Goal: Information Seeking & Learning: Learn about a topic

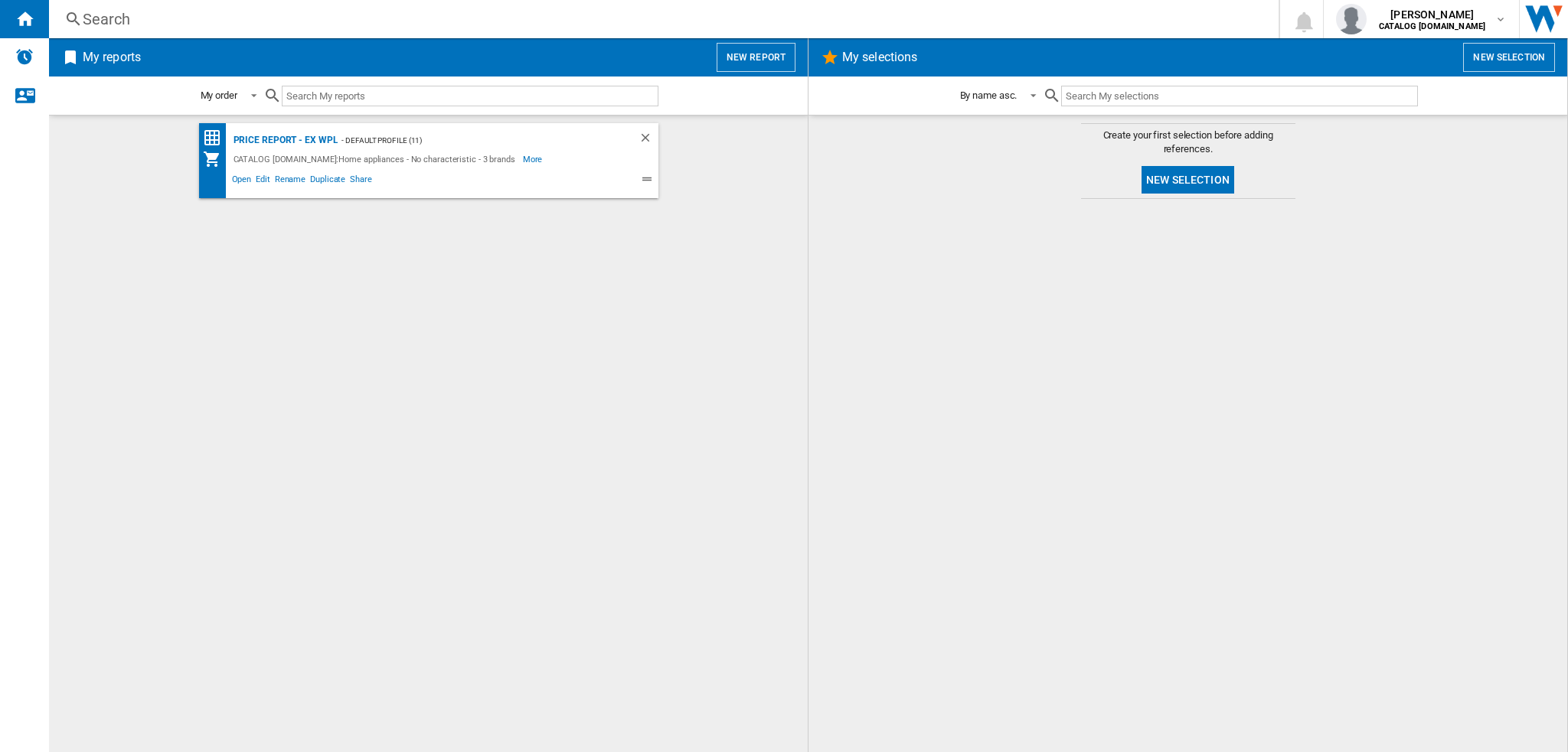
click at [332, 100] on input "text" at bounding box center [470, 96] width 377 height 21
paste input "MTWC 71485 W [GEOGRAPHIC_DATA]"
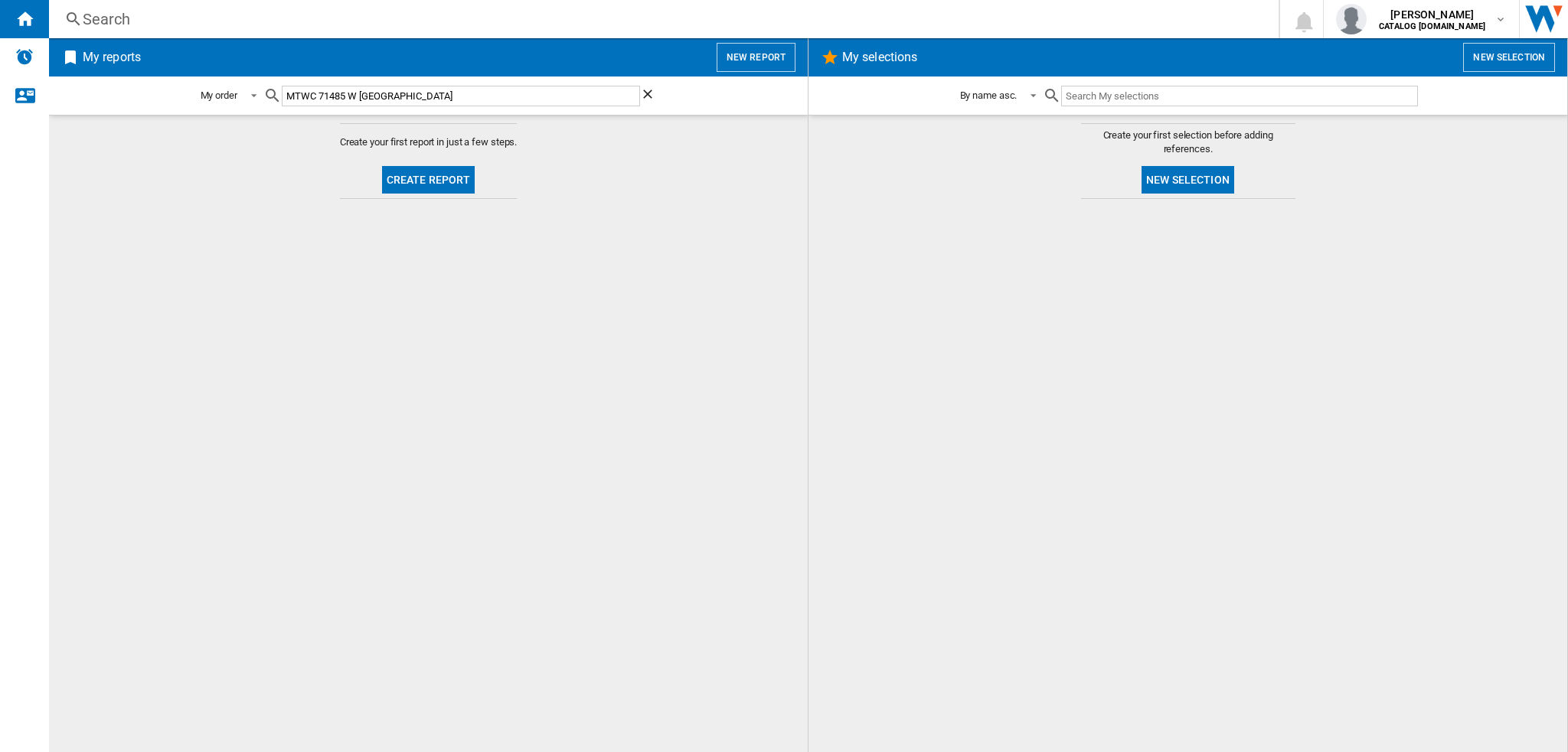
type input "MTWC 71485 W [GEOGRAPHIC_DATA]"
click at [112, 18] on div "Search" at bounding box center [661, 20] width 1156 height 22
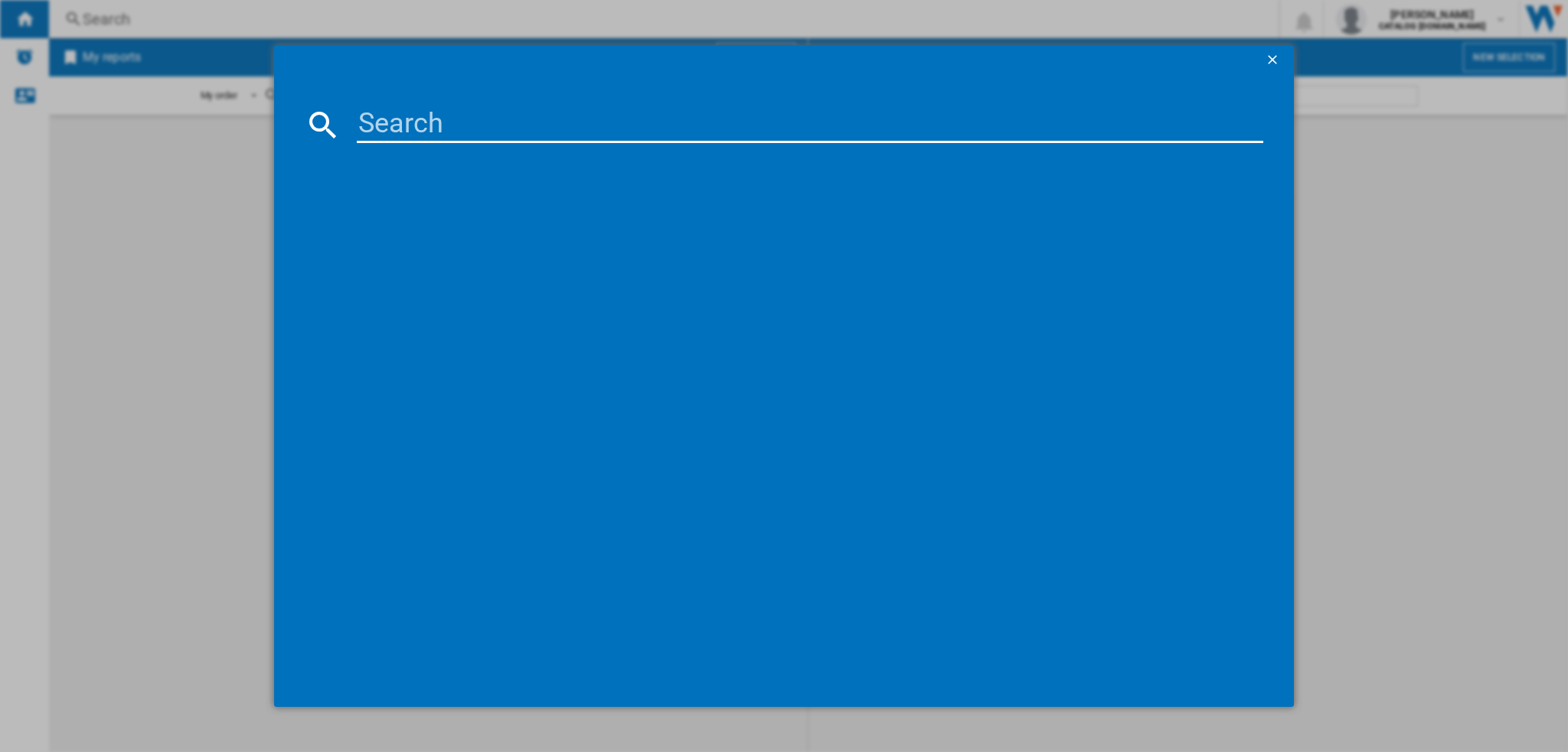
drag, startPoint x: 414, startPoint y: 116, endPoint x: 423, endPoint y: 118, distance: 9.2
click at [420, 118] on input at bounding box center [810, 125] width 906 height 37
paste input "MTWC 71485 W [GEOGRAPHIC_DATA]"
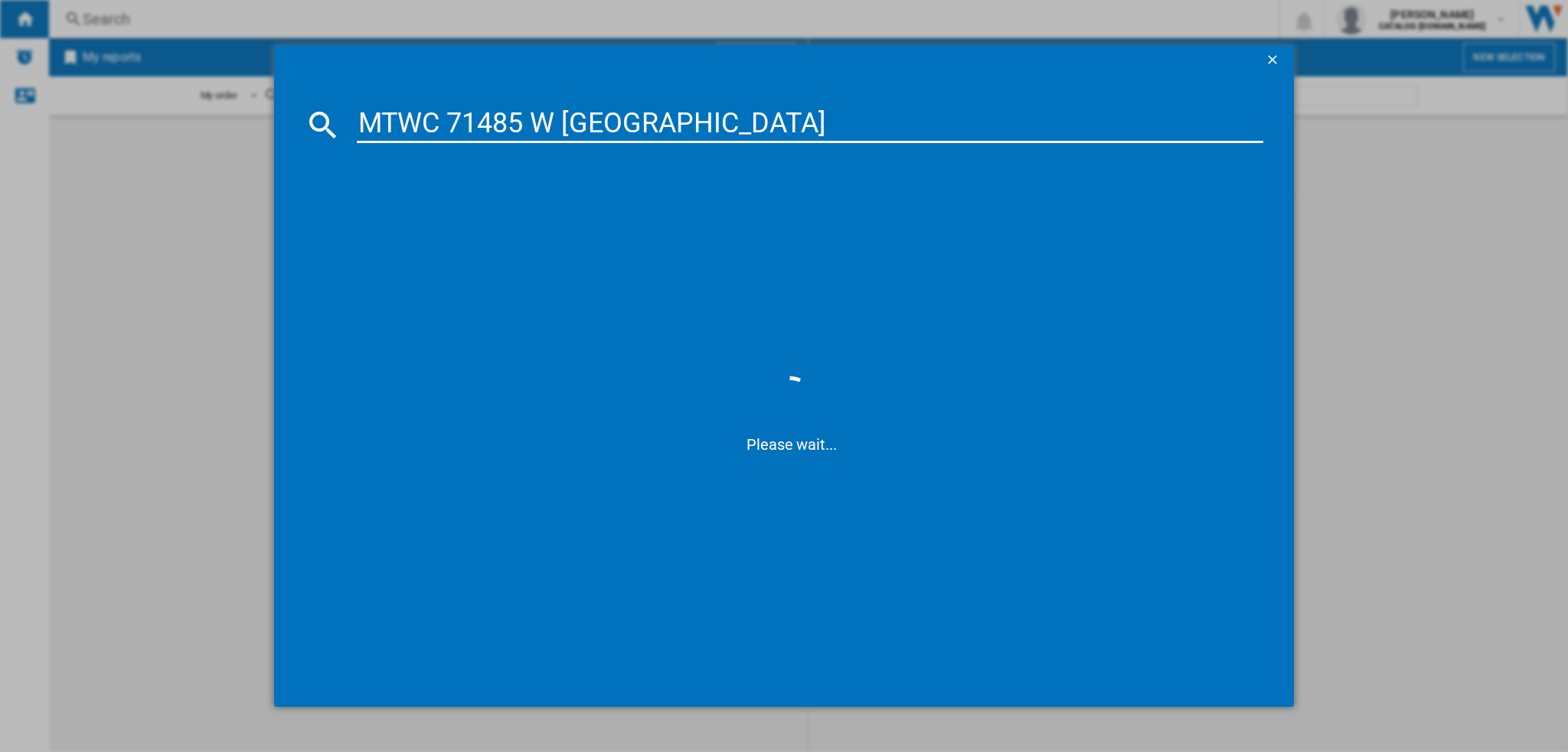
drag, startPoint x: 607, startPoint y: 128, endPoint x: 888, endPoint y: 128, distance: 281.0
click at [888, 132] on input "MTWC 71485 W [GEOGRAPHIC_DATA]" at bounding box center [810, 125] width 906 height 37
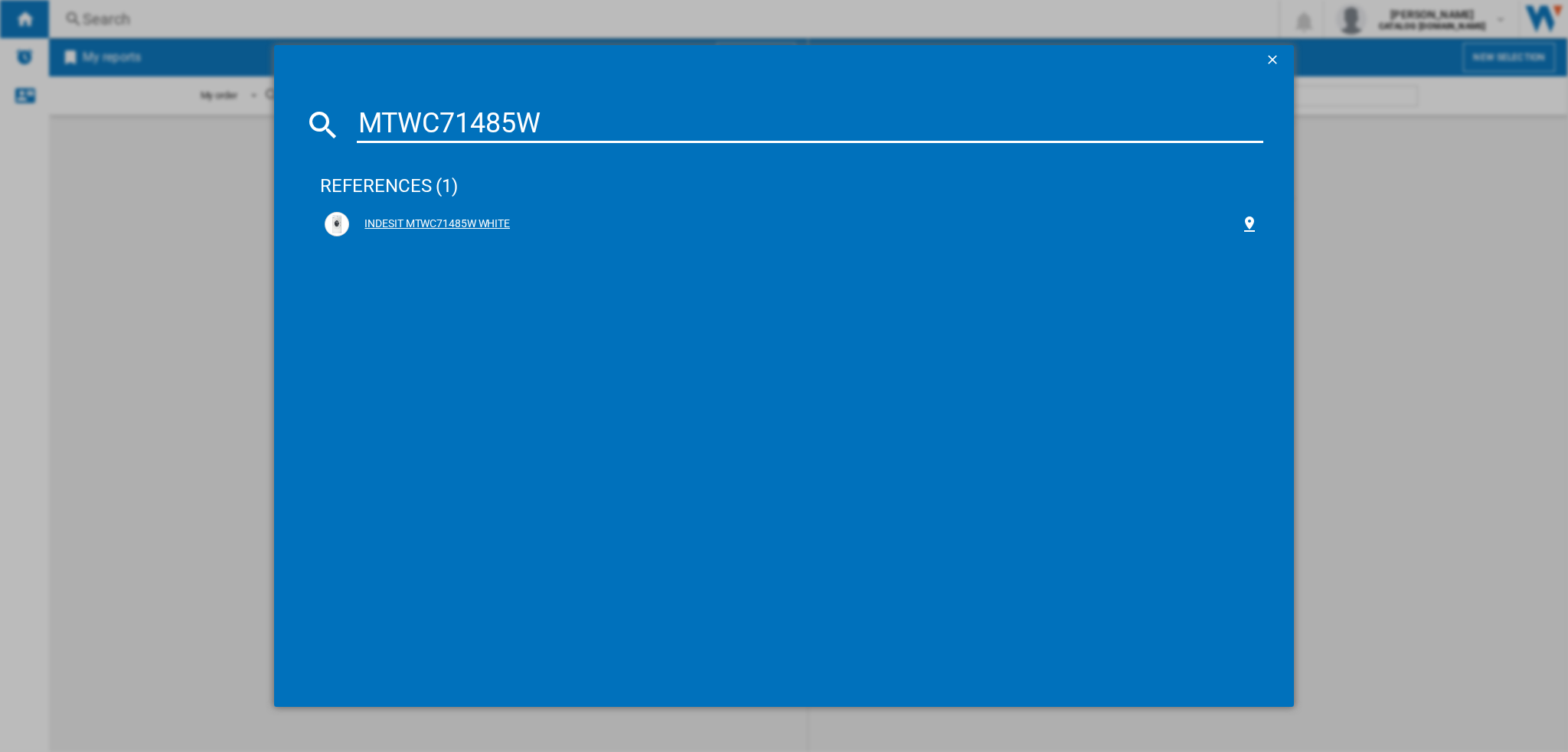
type input "MTWC71485W"
click at [406, 220] on div "INDESIT MTWC71485W WHITE" at bounding box center [794, 224] width 890 height 16
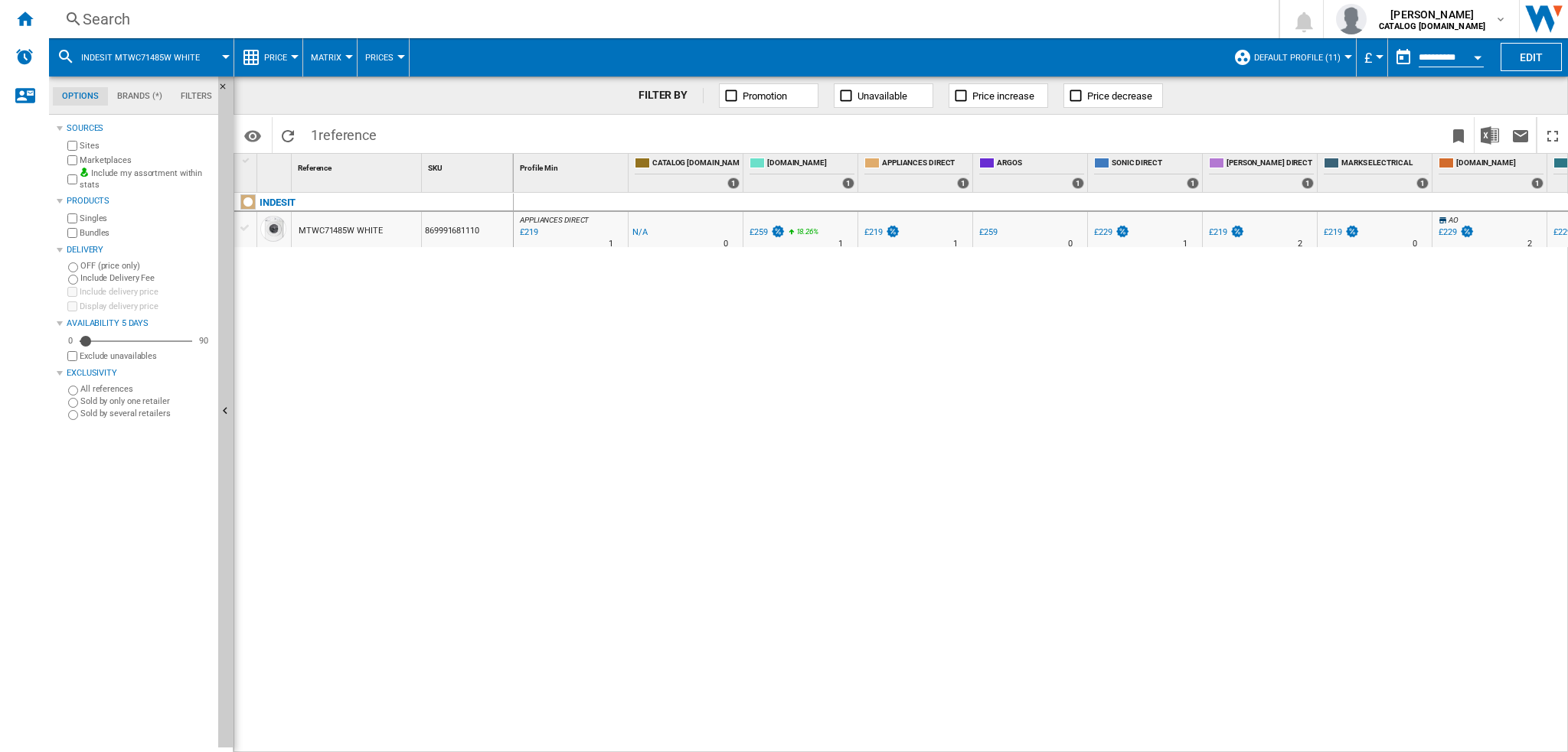
click at [344, 55] on button "Matrix" at bounding box center [330, 57] width 38 height 38
click at [344, 55] on md-backdrop at bounding box center [784, 376] width 1568 height 752
click at [285, 51] on button "Price" at bounding box center [279, 57] width 30 height 38
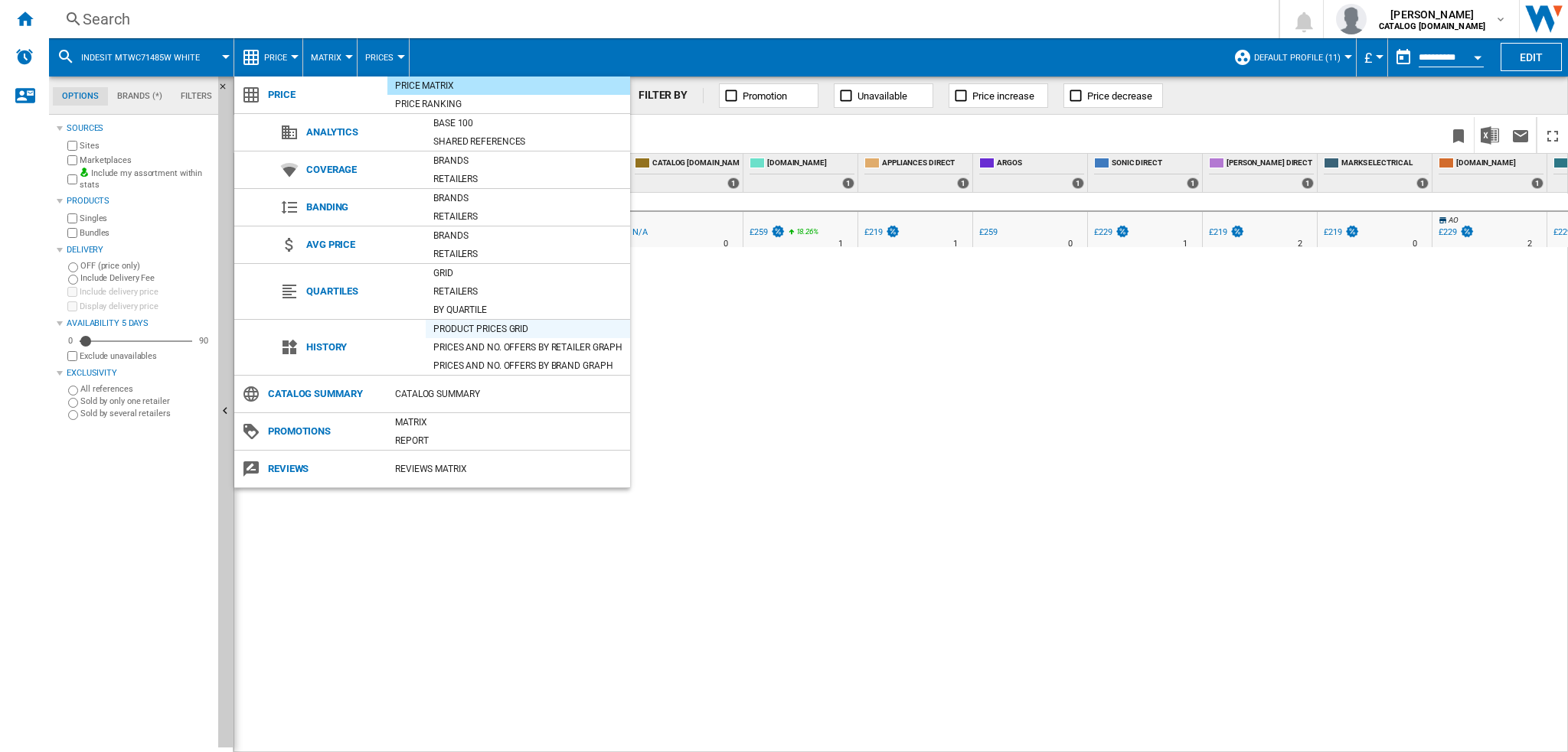
click at [450, 330] on div "Product prices grid" at bounding box center [527, 330] width 204 height 16
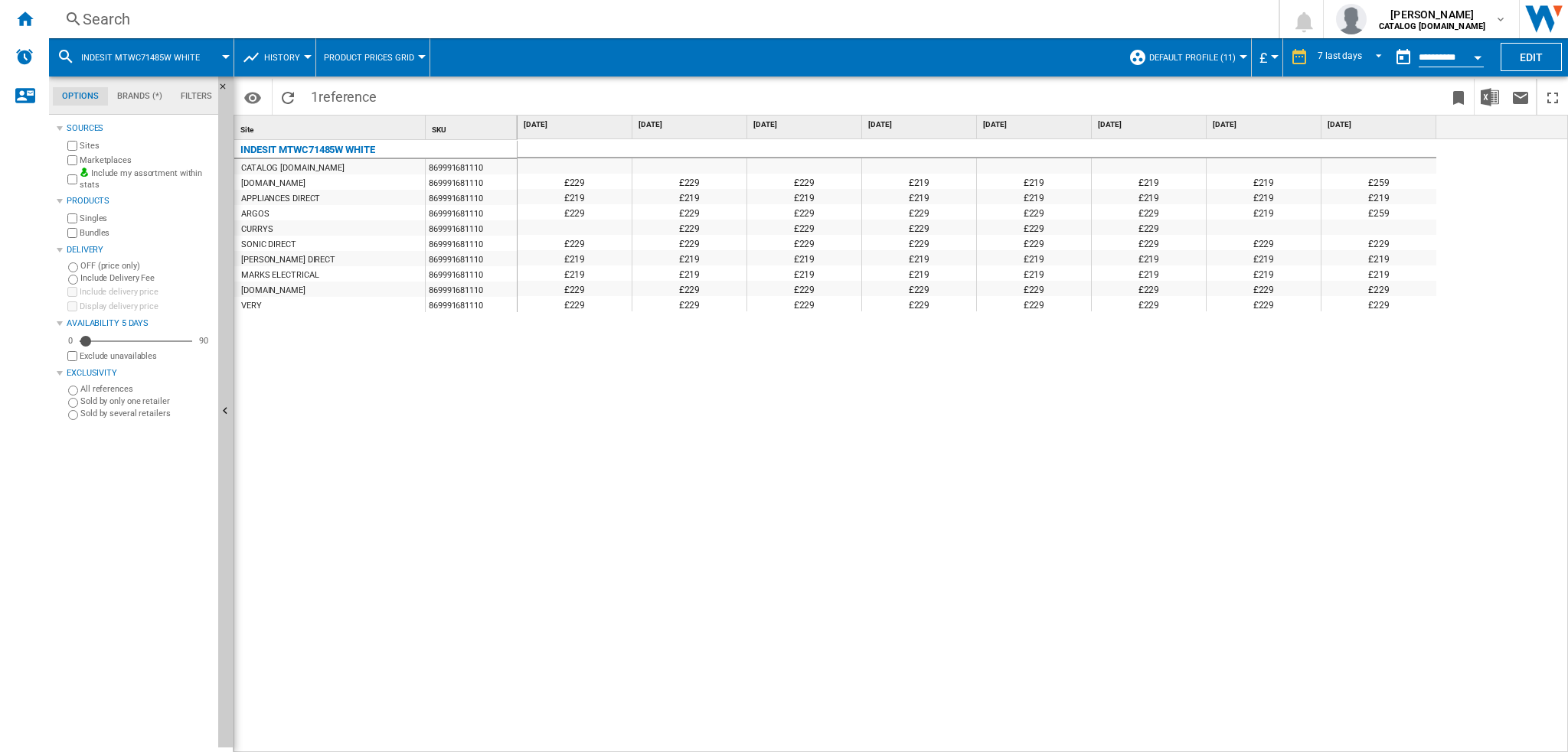
click at [291, 54] on span "History" at bounding box center [282, 58] width 36 height 10
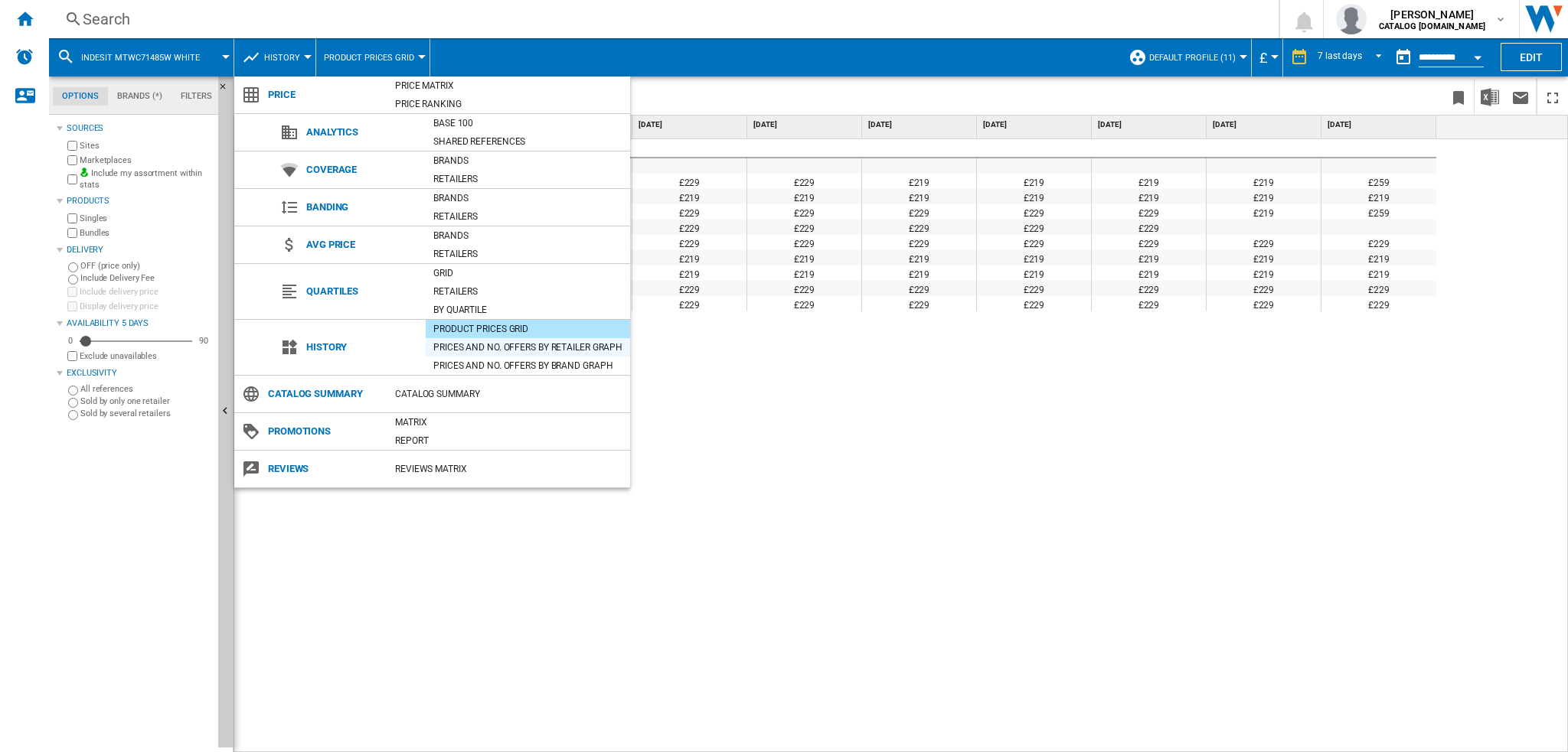
click at [526, 347] on div "Prices and No. offers by retailer graph" at bounding box center [527, 347] width 204 height 16
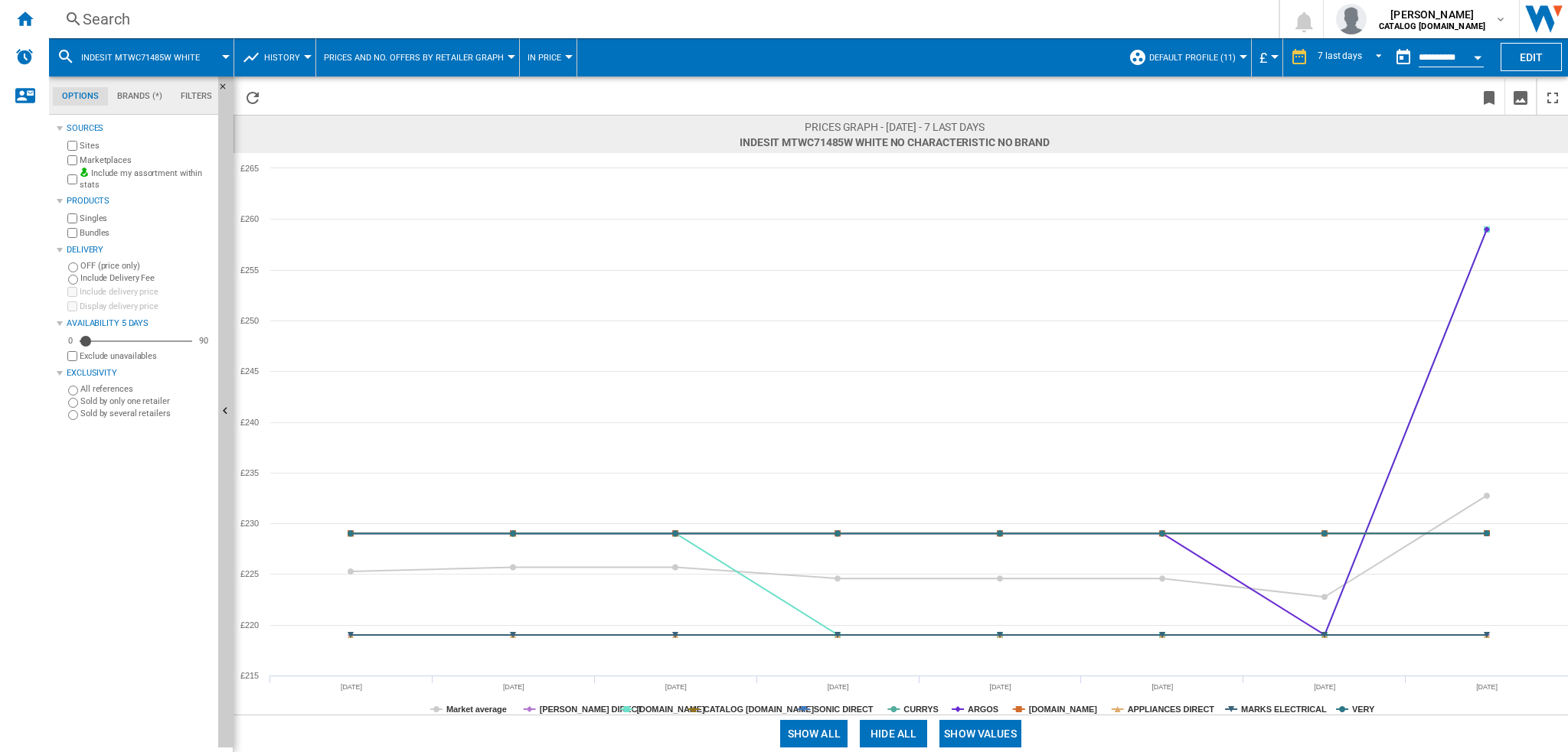
click at [1472, 54] on button "Open calendar" at bounding box center [1477, 55] width 27 height 27
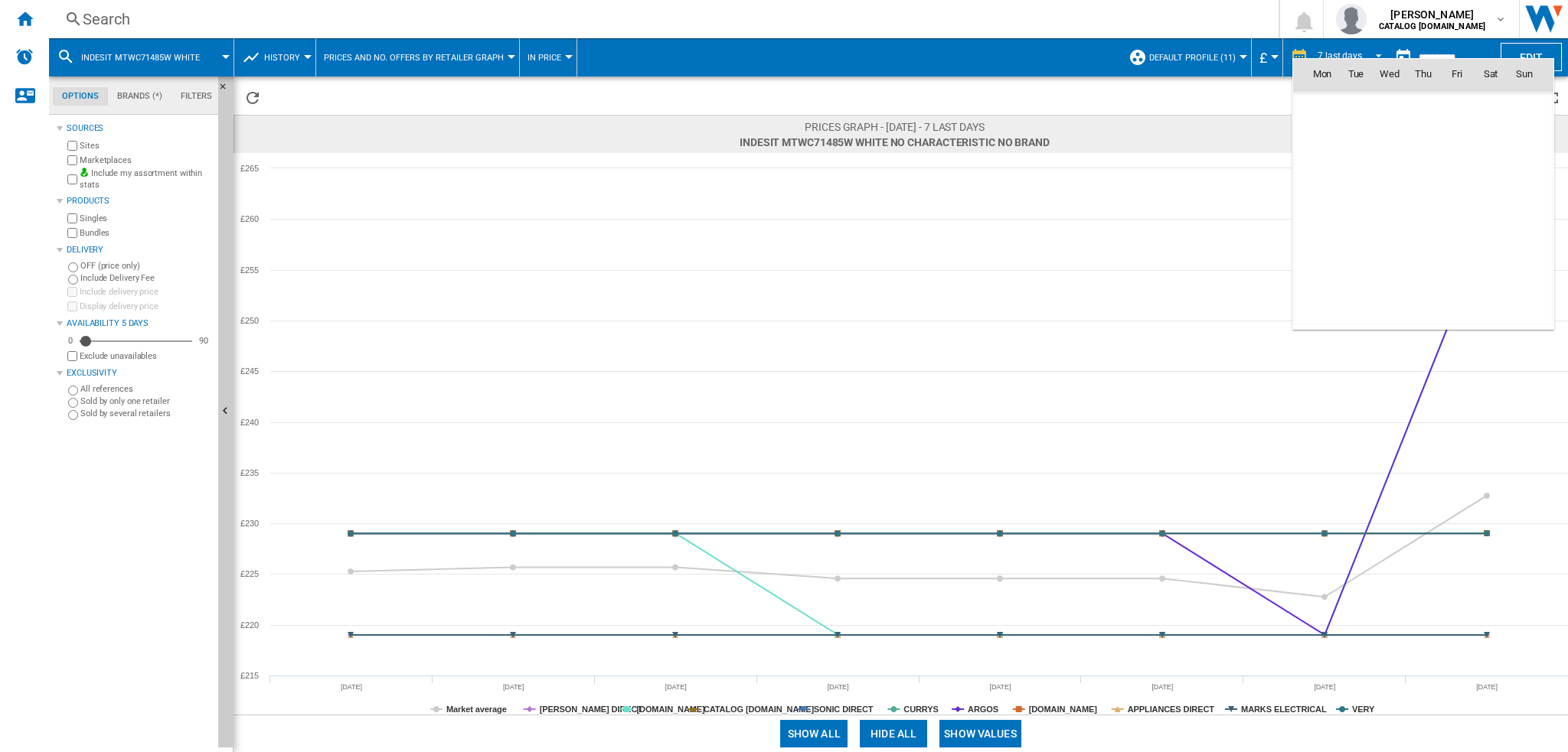
scroll to position [7300, 0]
drag, startPoint x: 1323, startPoint y: 102, endPoint x: 1341, endPoint y: 139, distance: 41.1
click at [1341, 139] on tbody "[DATE] 1 2 3 4 5 6 7 8 9 10 11 12 13 14 15 16 17 18 19 20 21 22 23 24 25 26 27 …" at bounding box center [1423, 191] width 260 height 202
click at [1322, 135] on span "1" at bounding box center [1322, 140] width 30 height 30
type input "**********"
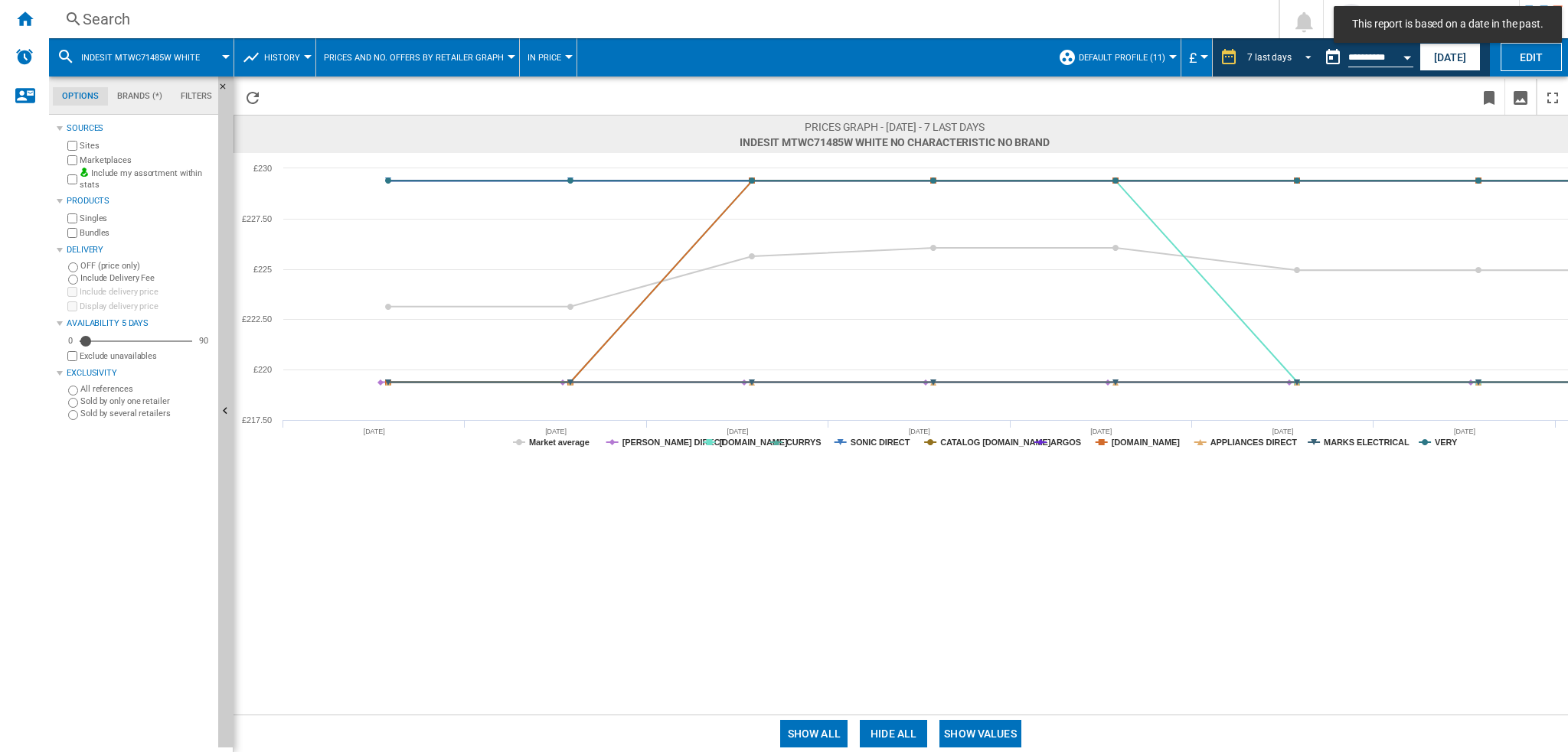
click at [1302, 55] on span "REPORTS.WIZARD.STEPS.REPORT.STEPS.REPORT_OPTIONS.PERIOD: 7 last days" at bounding box center [1303, 56] width 19 height 14
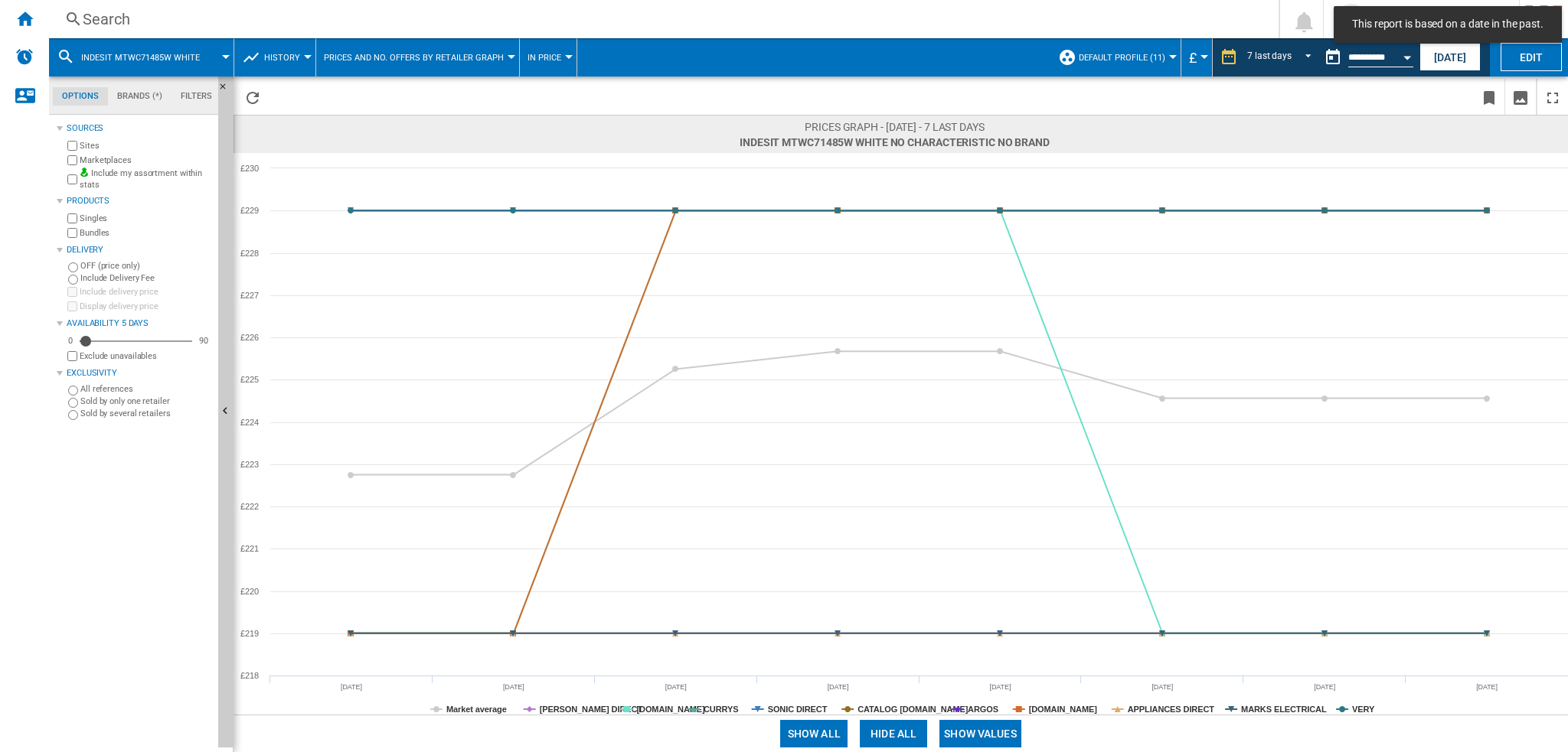
scroll to position [22, 0]
click at [1281, 130] on div "28 last days" at bounding box center [1269, 127] width 50 height 13
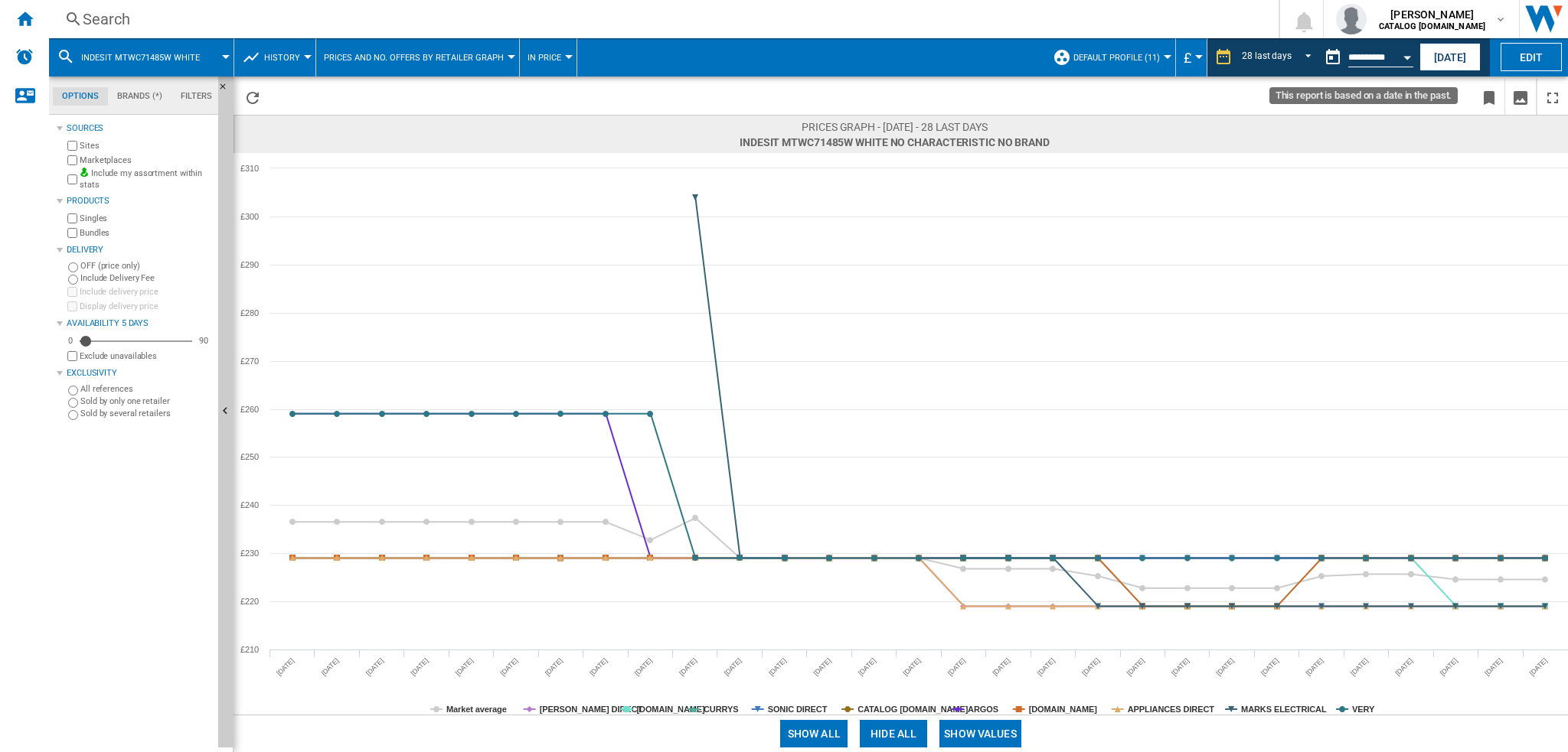
click at [1407, 62] on button "Open calendar" at bounding box center [1407, 55] width 27 height 27
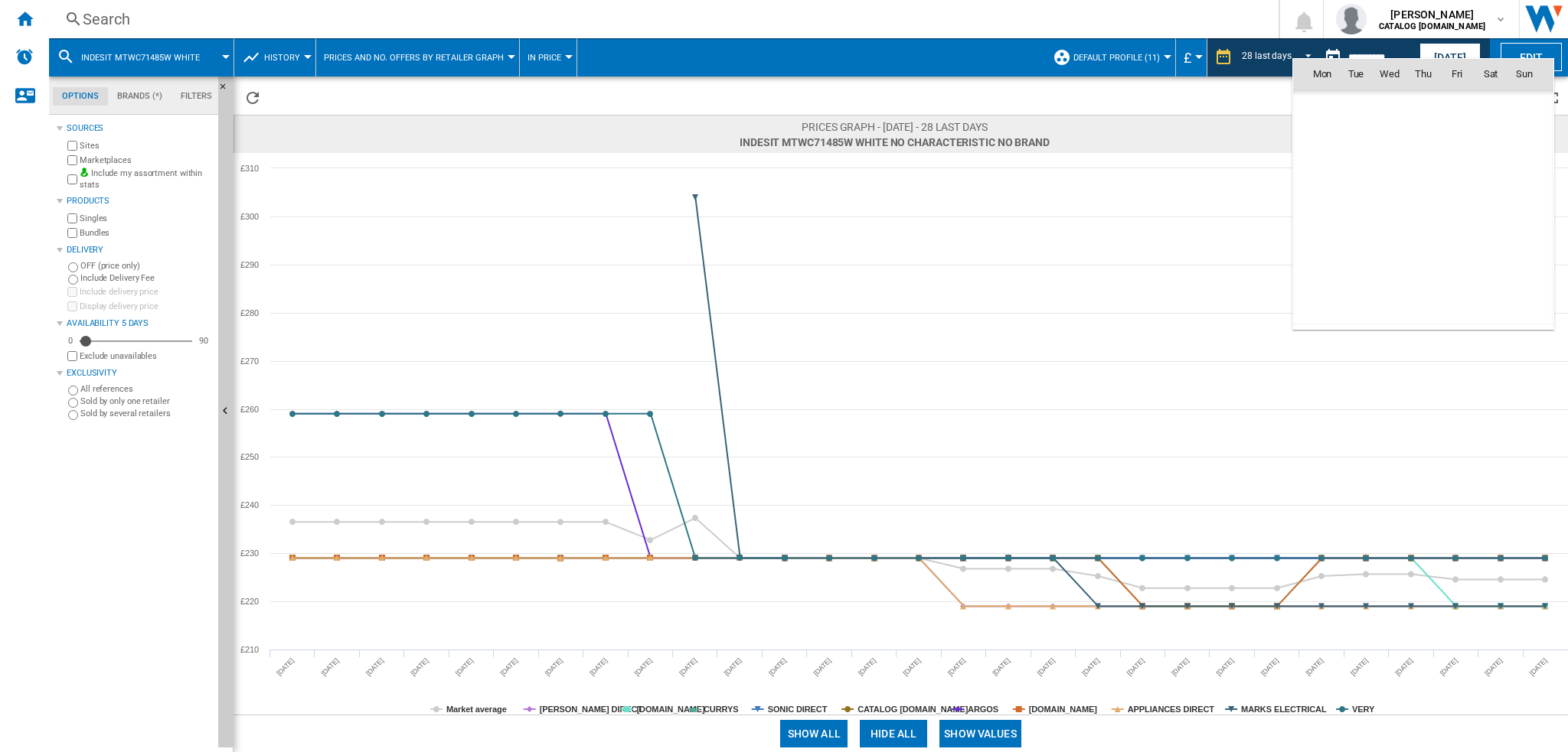
scroll to position [7300, 0]
click at [1388, 143] on span "3" at bounding box center [1389, 141] width 32 height 32
type input "**********"
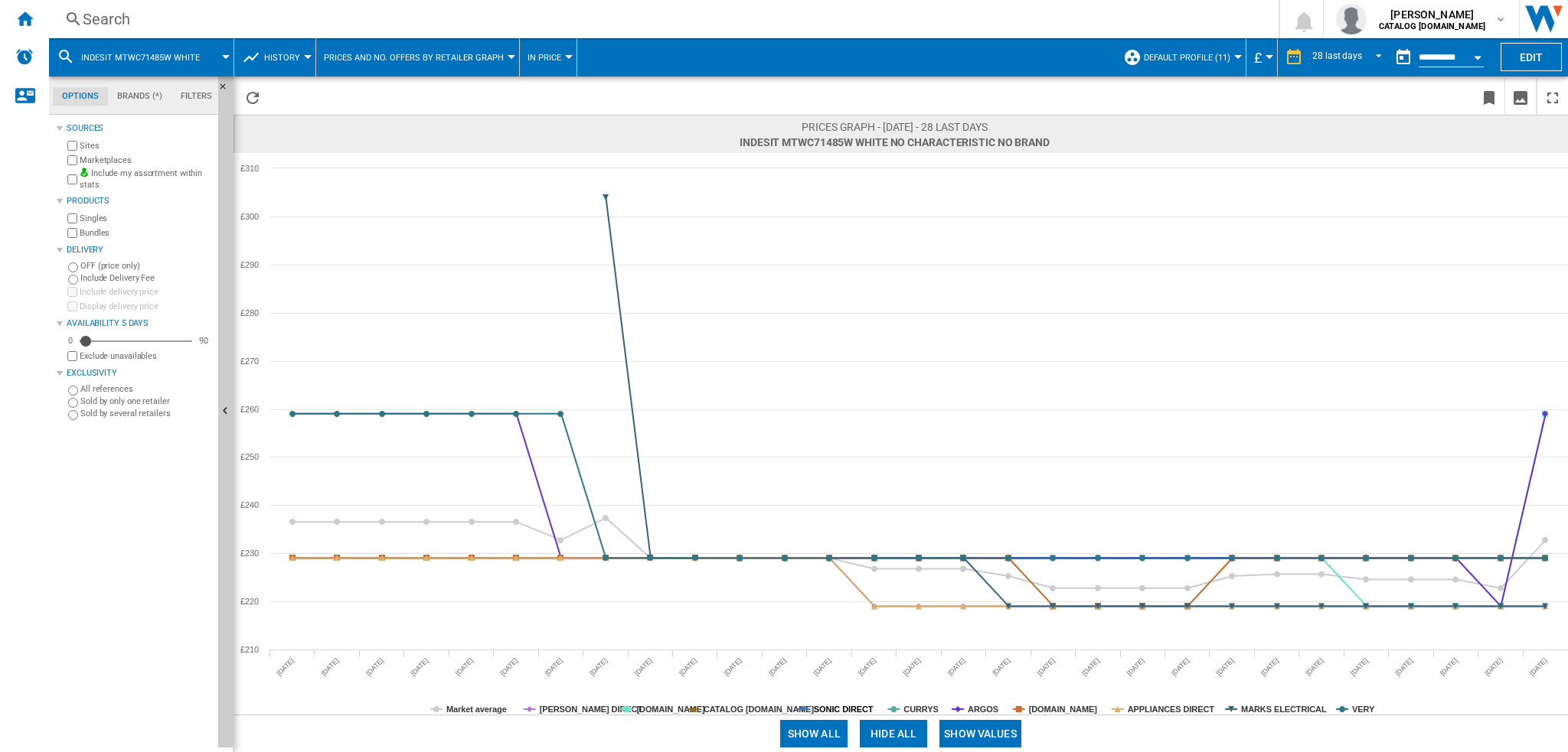
click at [829, 706] on tspan "SONIC DIRECT" at bounding box center [843, 709] width 60 height 9
click at [829, 705] on tspan "SONIC DIRECT" at bounding box center [843, 709] width 60 height 9
click at [727, 706] on tspan "CATALOG [DOMAIN_NAME]" at bounding box center [758, 709] width 111 height 9
click at [921, 709] on tspan "CURRYS" at bounding box center [919, 709] width 34 height 9
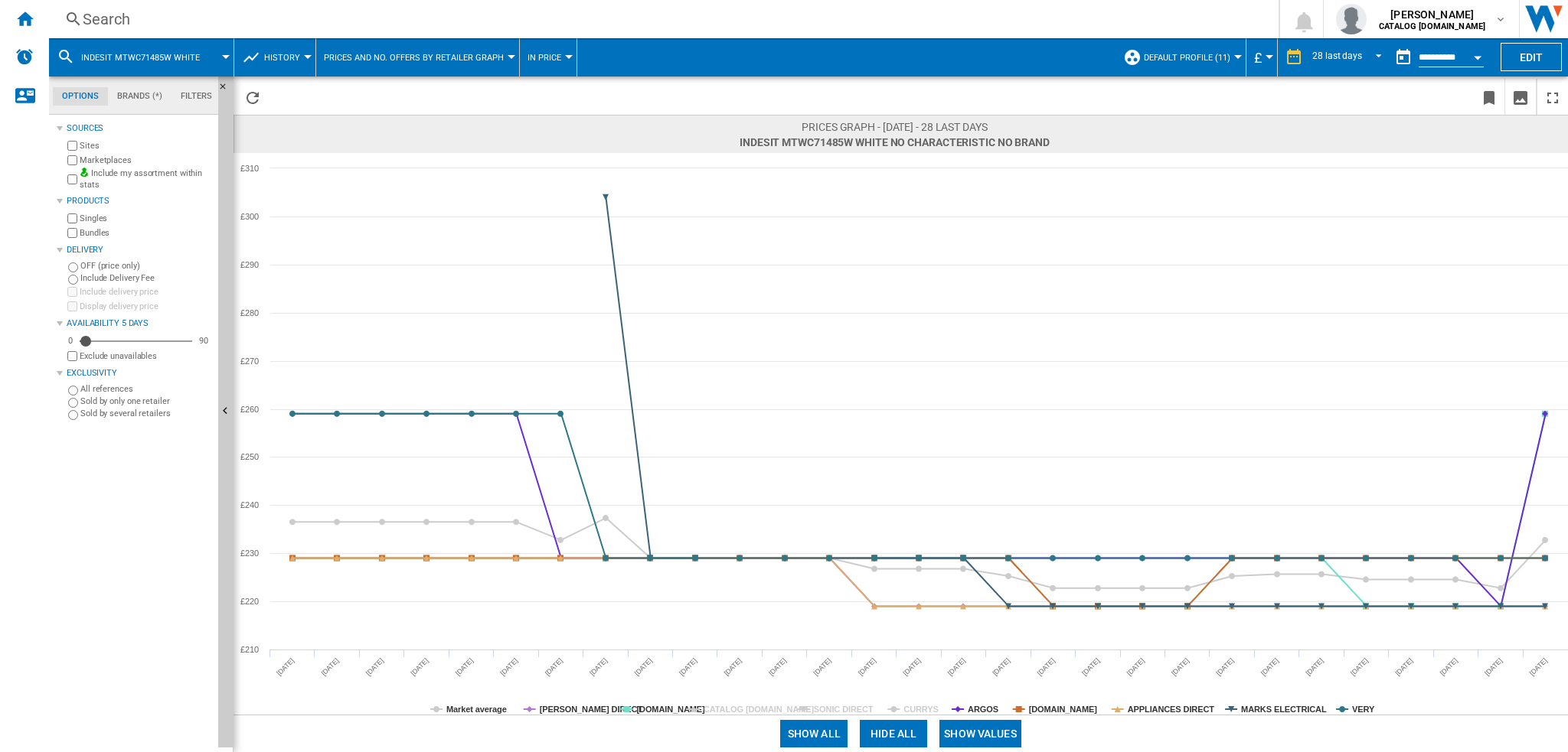
click at [921, 709] on tspan "CURRYS" at bounding box center [919, 709] width 34 height 9
click at [1068, 709] on tspan "[DOMAIN_NAME]" at bounding box center [1063, 709] width 68 height 9
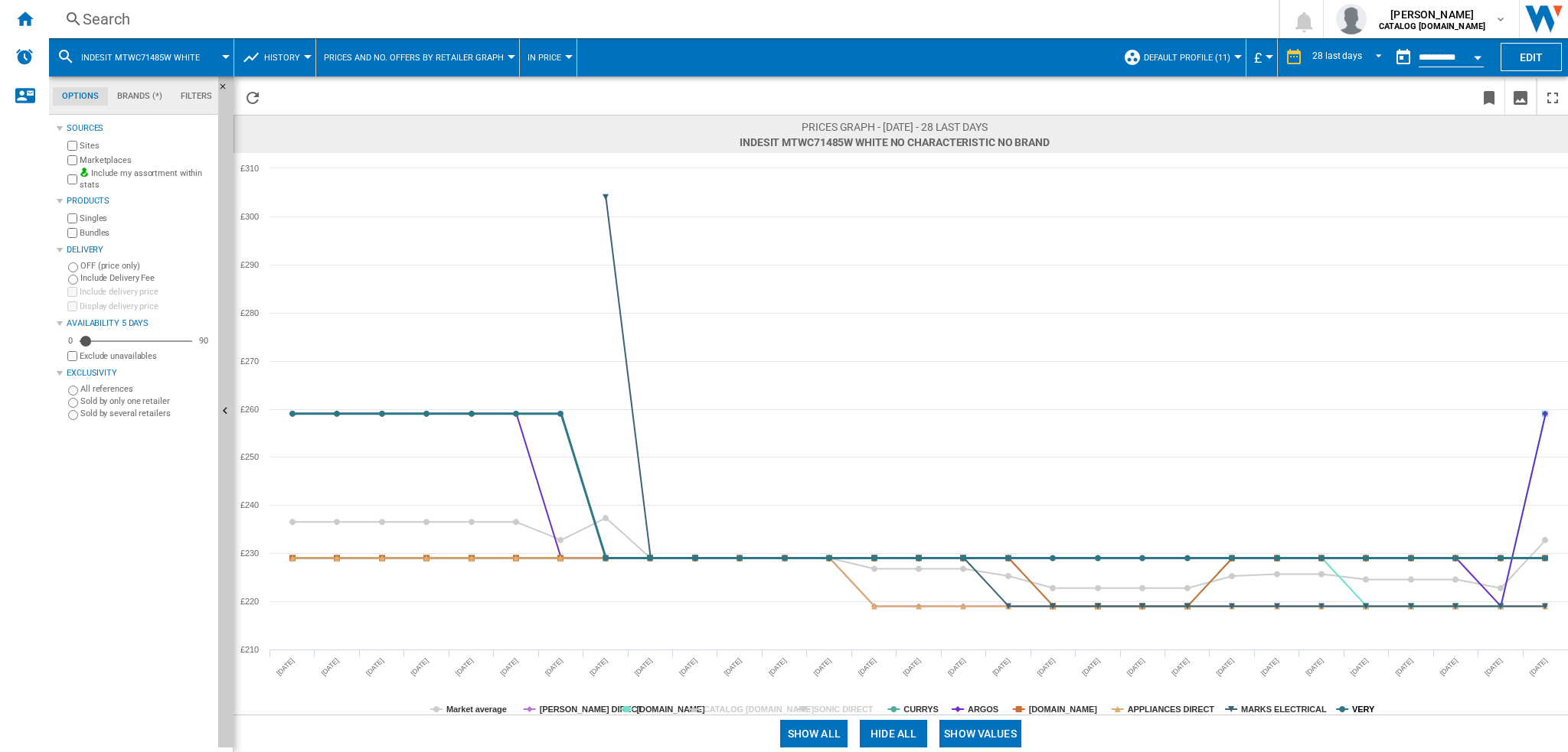
click at [1366, 705] on tspan "VERY" at bounding box center [1363, 709] width 22 height 9
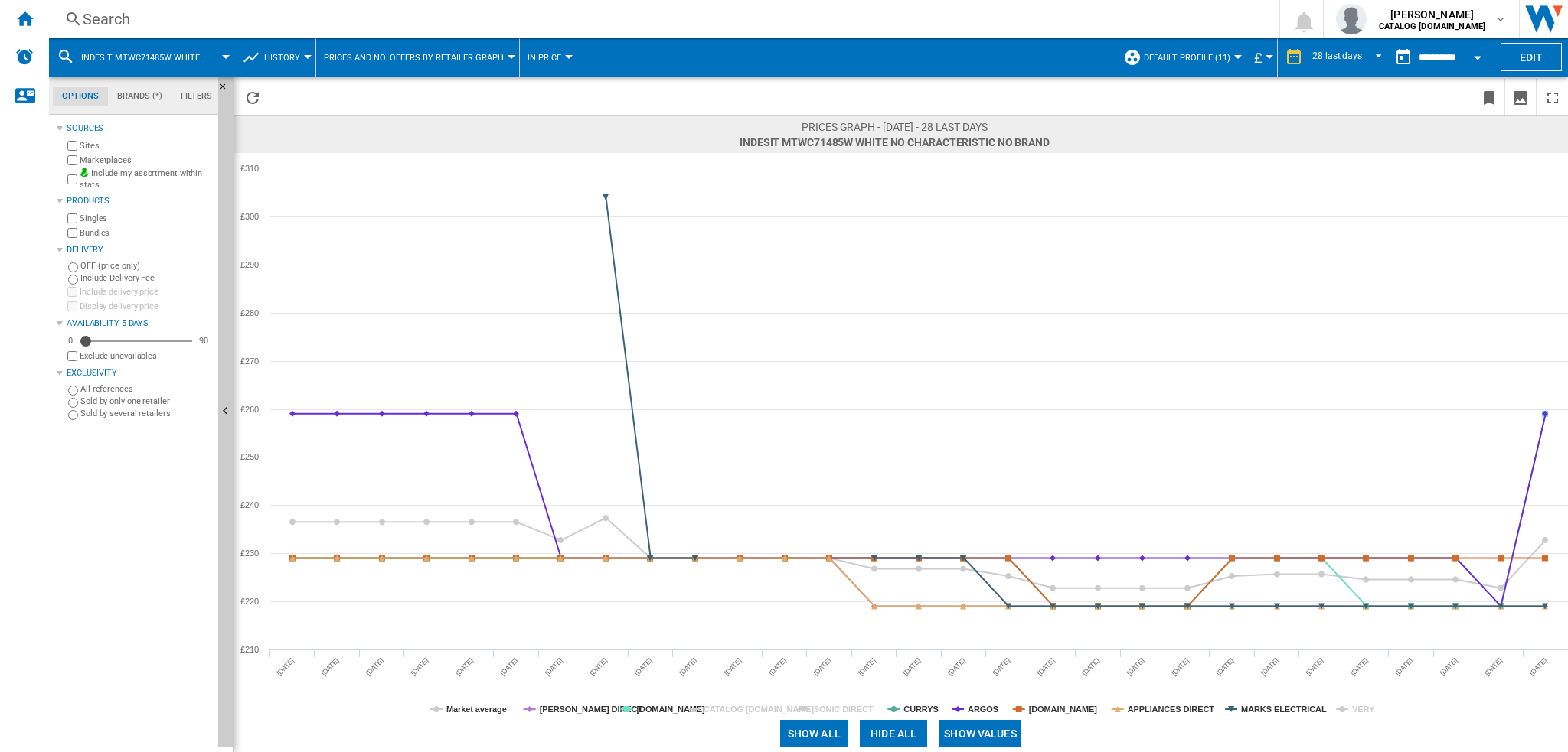
click at [1367, 705] on tspan "VERY" at bounding box center [1363, 709] width 22 height 9
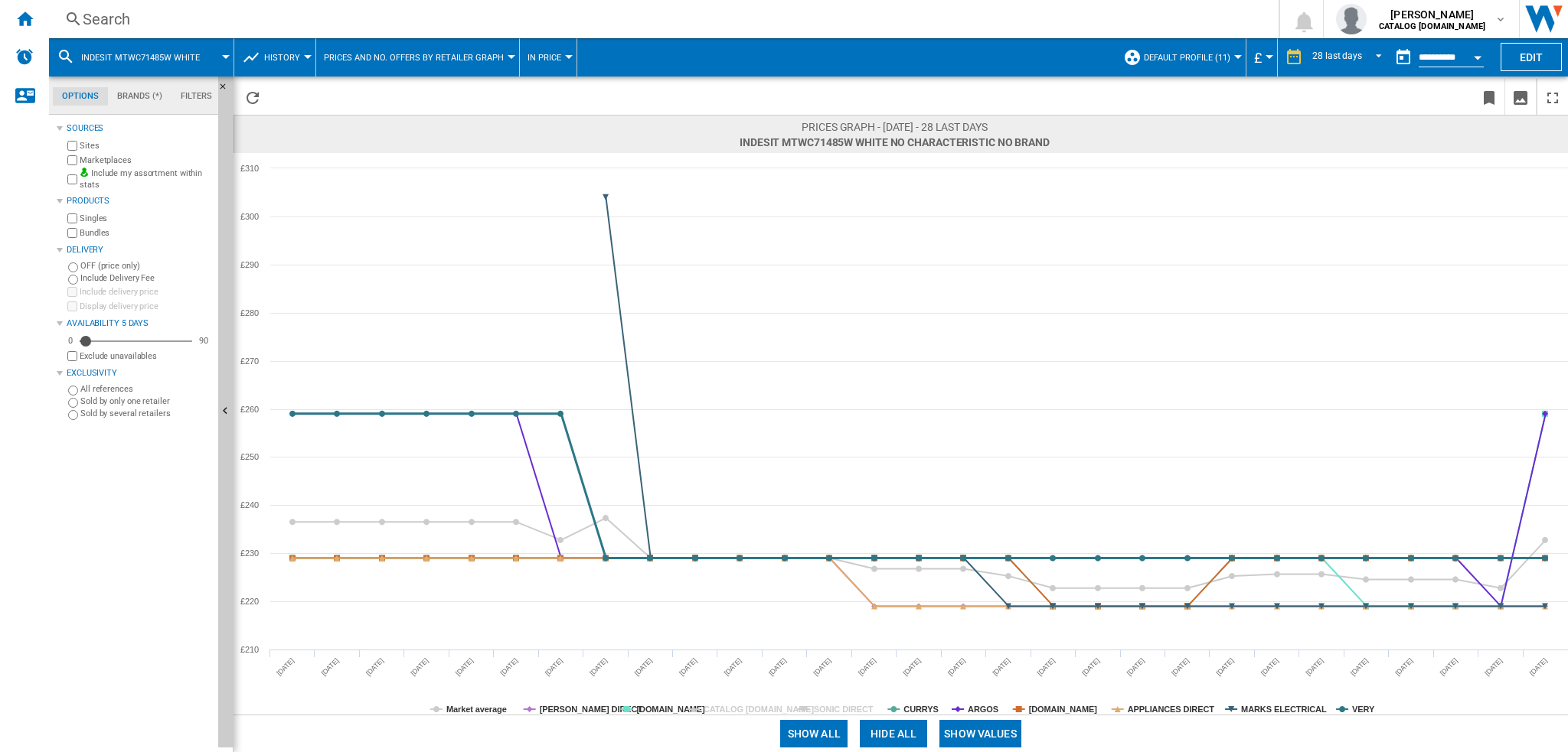
click at [1367, 705] on tspan "VERY" at bounding box center [1363, 709] width 22 height 9
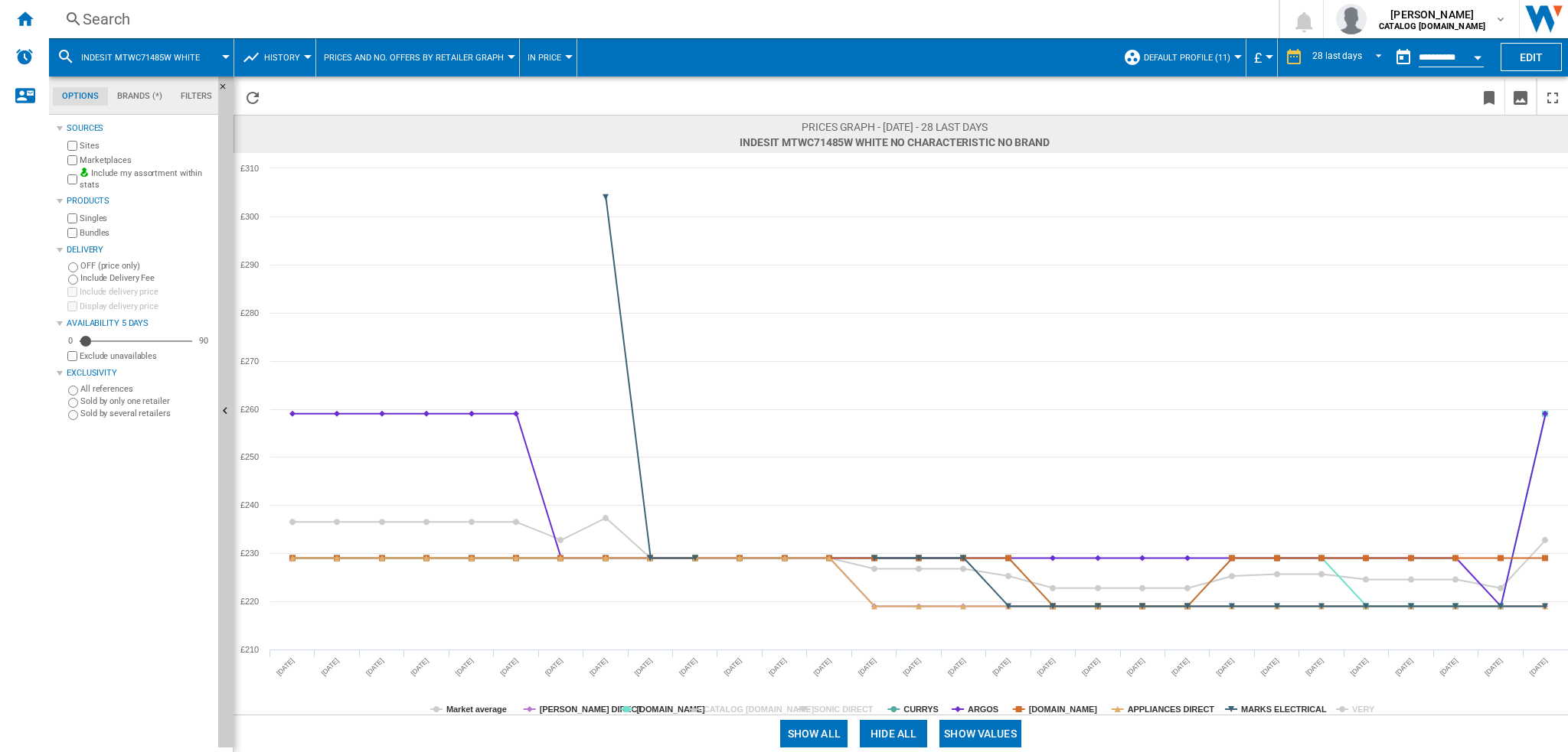
click at [1367, 705] on tspan "VERY" at bounding box center [1363, 709] width 22 height 9
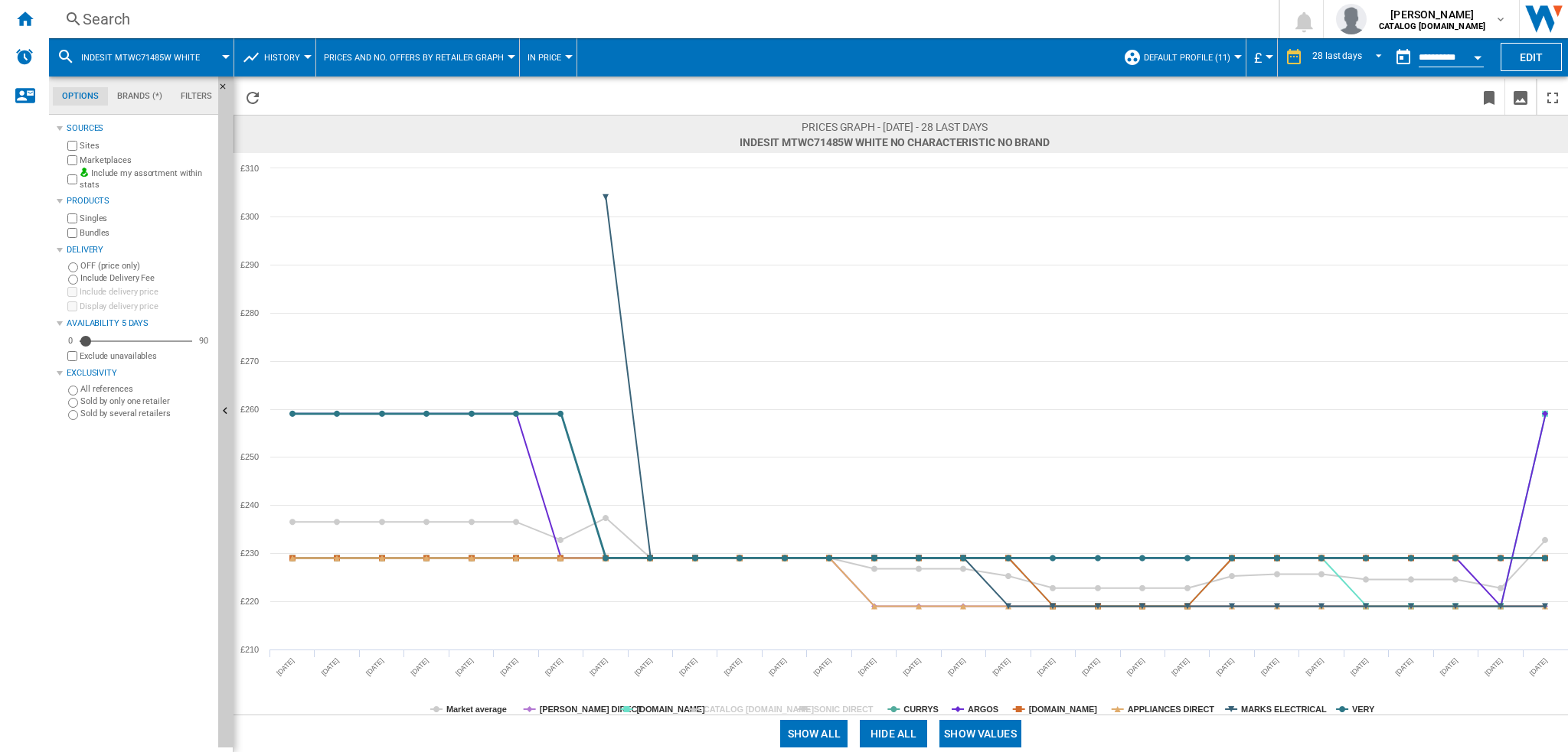
click at [1368, 702] on rect at bounding box center [901, 433] width 1334 height 561
click at [1365, 711] on tspan "VERY" at bounding box center [1363, 709] width 22 height 9
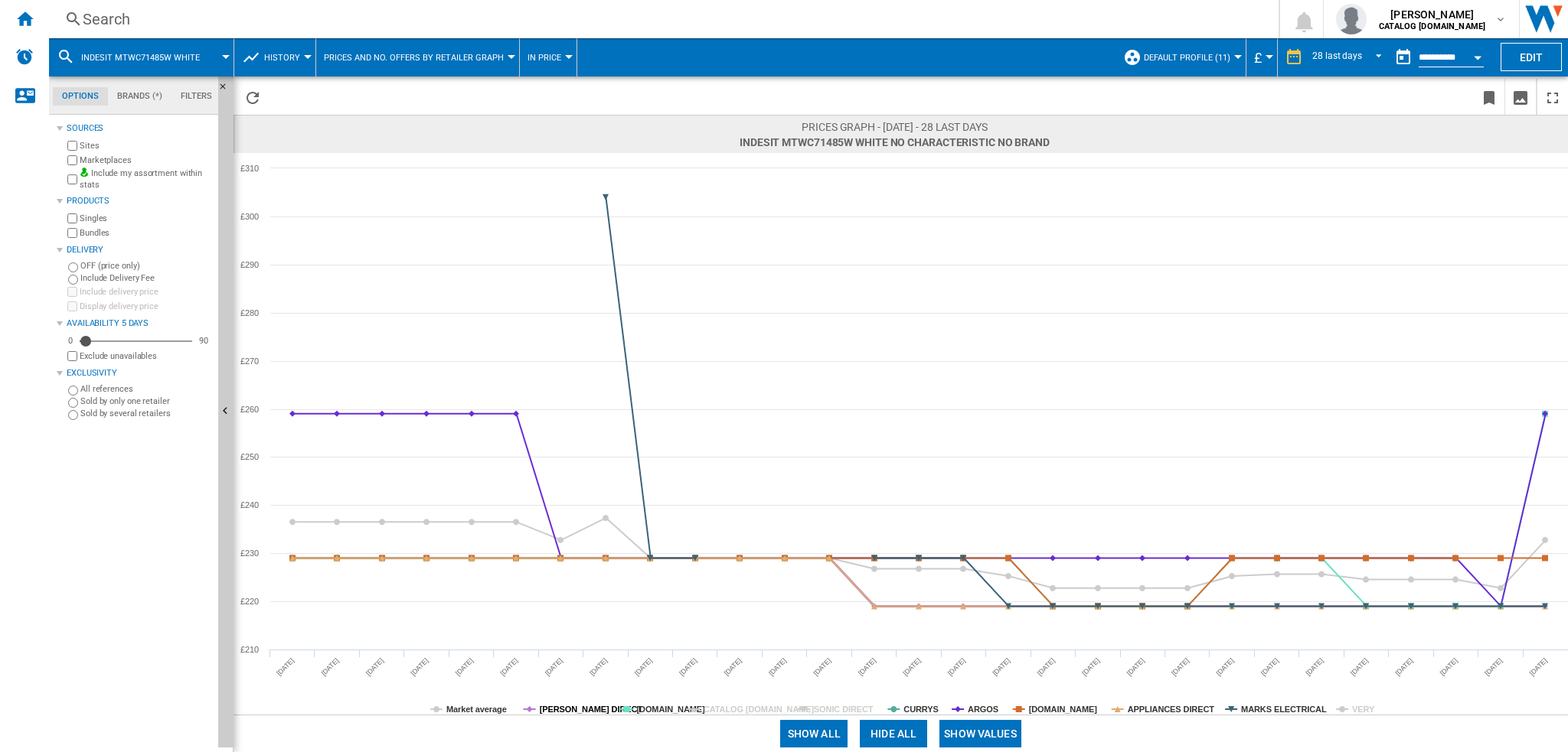
click at [572, 707] on tspan "[PERSON_NAME] DIRECT" at bounding box center [592, 709] width 104 height 9
click at [573, 706] on tspan "[PERSON_NAME] DIRECT" at bounding box center [592, 709] width 104 height 9
click at [575, 706] on tspan "[PERSON_NAME] DIRECT" at bounding box center [592, 709] width 104 height 9
click at [1248, 707] on tspan "MARKS ELECTRICAL" at bounding box center [1283, 709] width 86 height 9
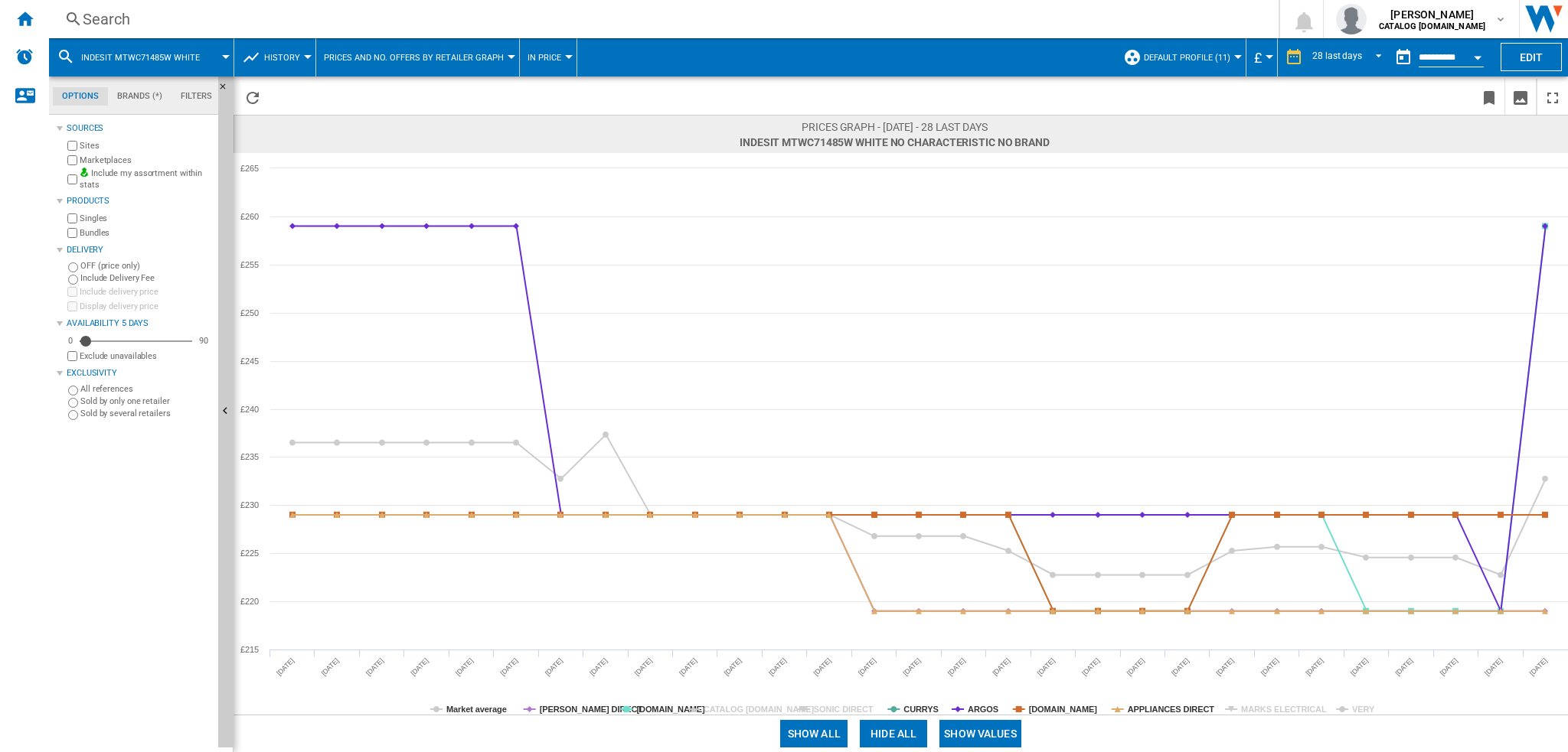
click at [1248, 707] on tspan "MARKS ELECTRICAL" at bounding box center [1283, 709] width 86 height 9
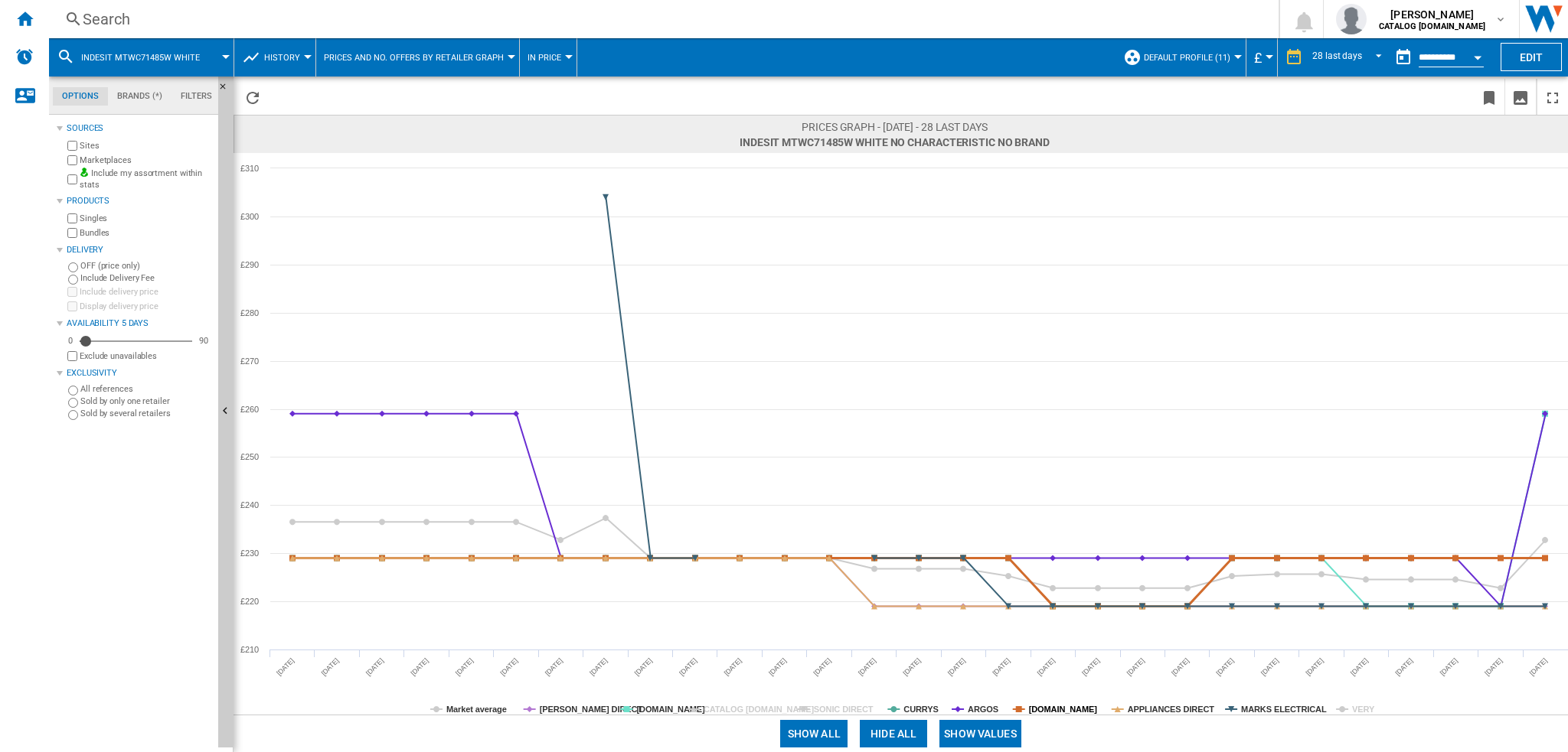
click at [1061, 705] on tspan "[DOMAIN_NAME]" at bounding box center [1063, 709] width 68 height 9
click at [982, 702] on rect at bounding box center [901, 433] width 1334 height 561
click at [973, 708] on tspan "ARGOS" at bounding box center [982, 709] width 30 height 9
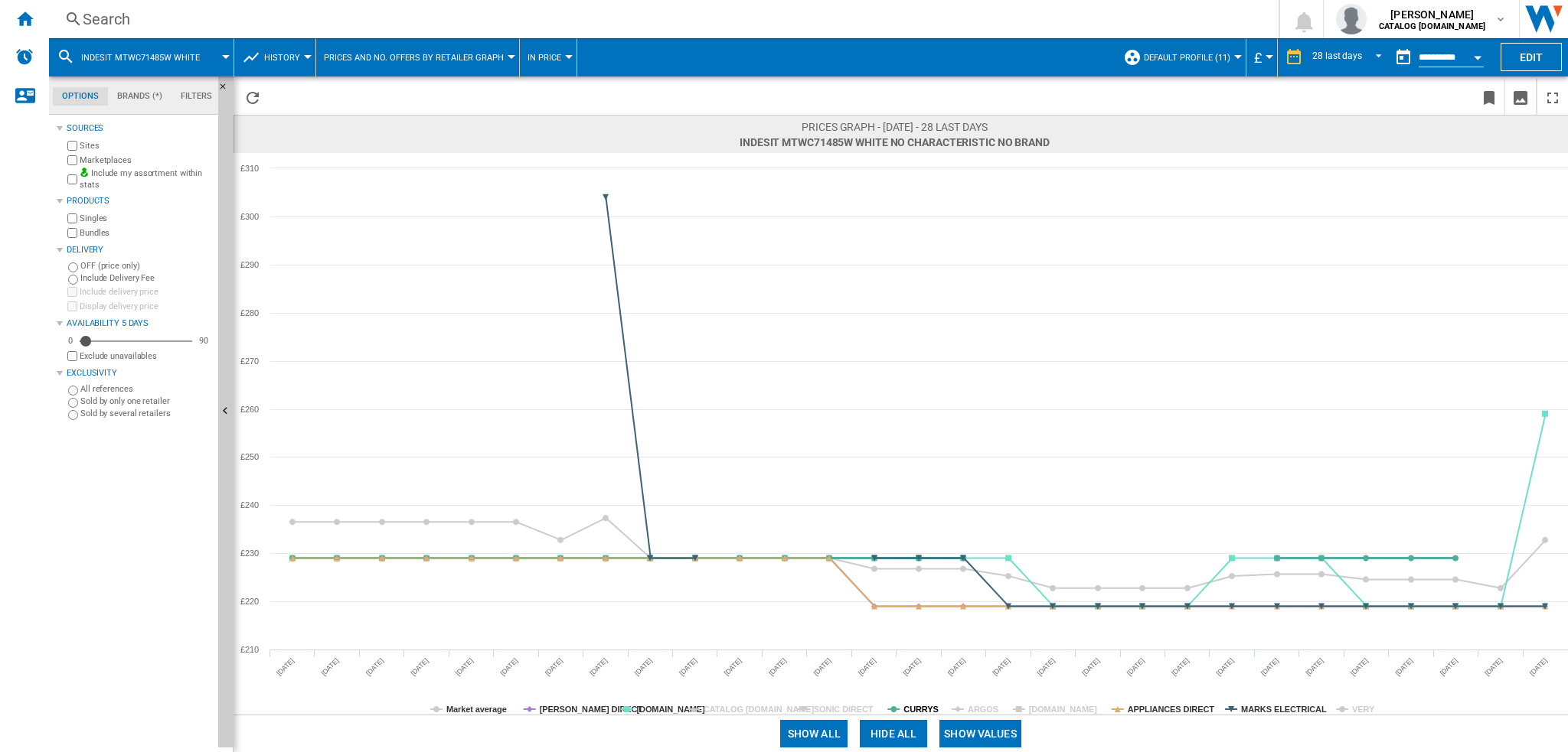
click at [911, 709] on tspan "CURRYS" at bounding box center [919, 709] width 34 height 9
click at [643, 707] on tspan "[DOMAIN_NAME]" at bounding box center [670, 709] width 68 height 9
click at [566, 709] on tspan "[PERSON_NAME] DIRECT" at bounding box center [592, 709] width 104 height 9
click at [488, 709] on tspan "Market average" at bounding box center [476, 709] width 61 height 9
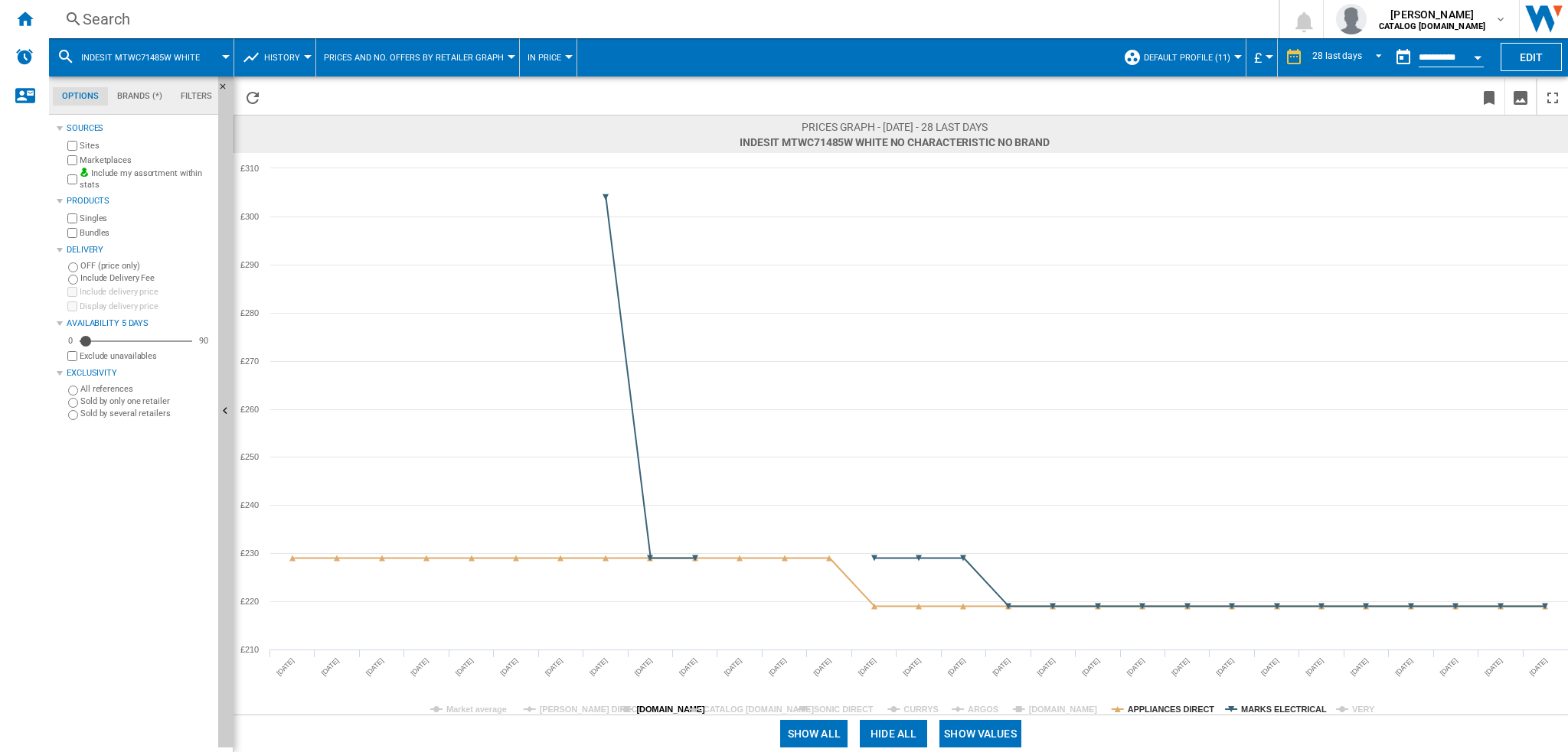
click at [637, 710] on tspan "[DOMAIN_NAME]" at bounding box center [670, 709] width 68 height 9
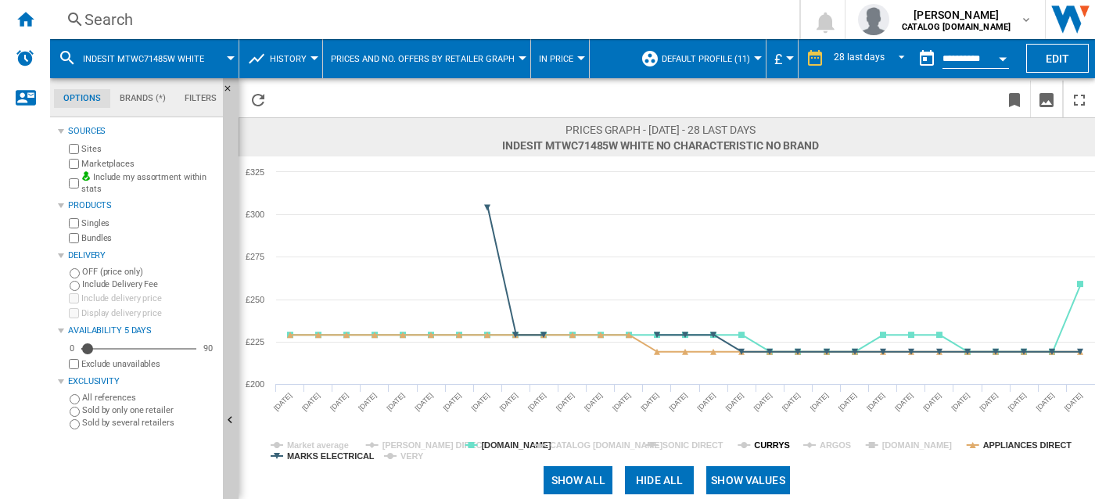
click at [778, 450] on tspan "CURRYS" at bounding box center [771, 445] width 35 height 9
